Goal: Task Accomplishment & Management: Manage account settings

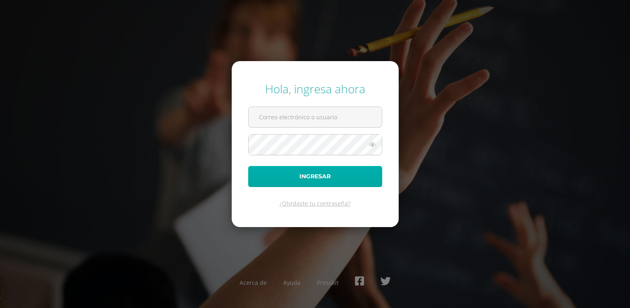
type input "[EMAIL_ADDRESS][DOMAIN_NAME]"
click at [310, 175] on button "Ingresar" at bounding box center [315, 176] width 134 height 21
type input "[EMAIL_ADDRESS][DOMAIN_NAME]"
click at [316, 175] on button "Ingresar" at bounding box center [315, 176] width 134 height 21
